Goal: Find specific page/section

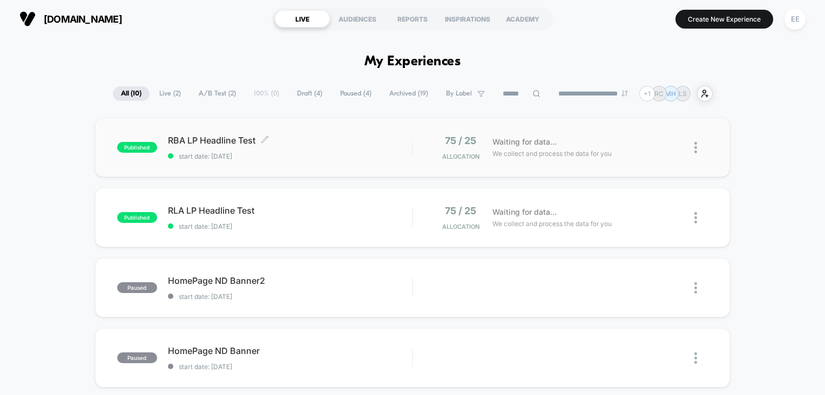
click at [282, 135] on span "RBA LP Headline Test Click to edit experience details" at bounding box center [290, 140] width 245 height 11
